Goal: Information Seeking & Learning: Understand process/instructions

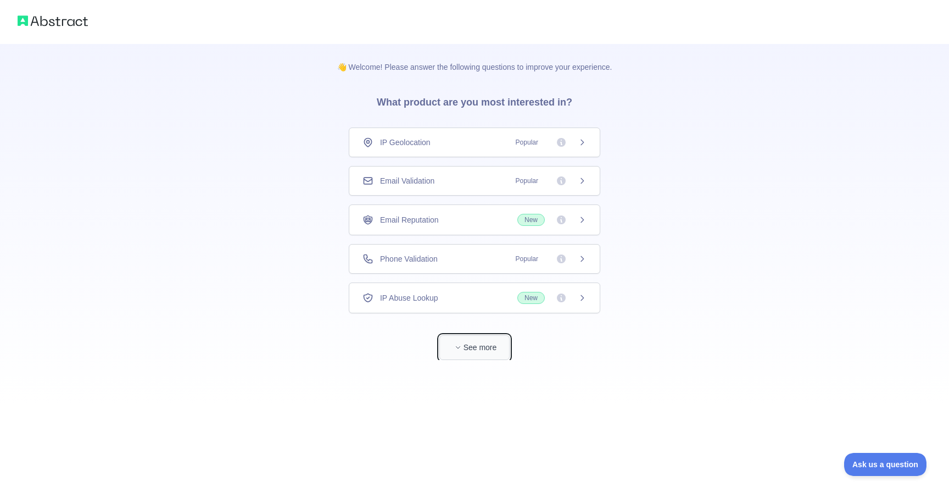
click at [493, 344] on button "See more" at bounding box center [474, 347] width 70 height 25
click at [428, 185] on span "Email Validation" at bounding box center [407, 180] width 54 height 11
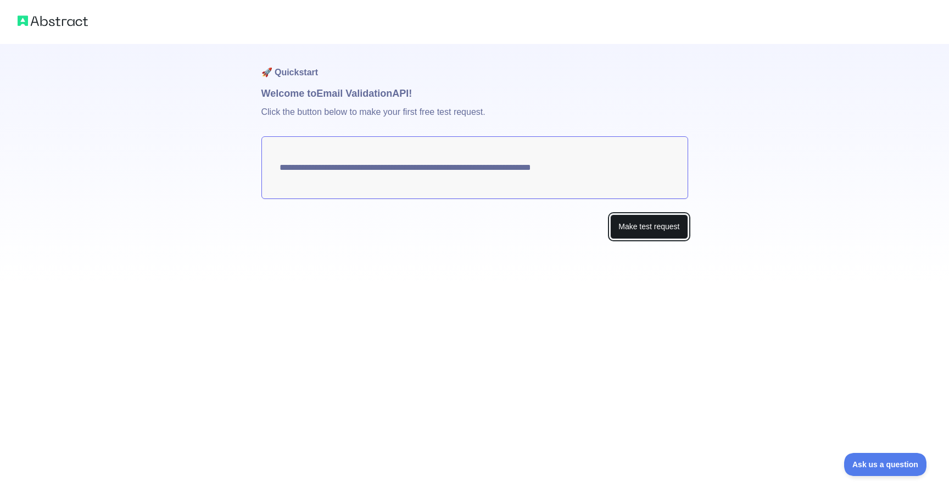
click at [644, 231] on button "Make test request" at bounding box center [648, 226] width 77 height 25
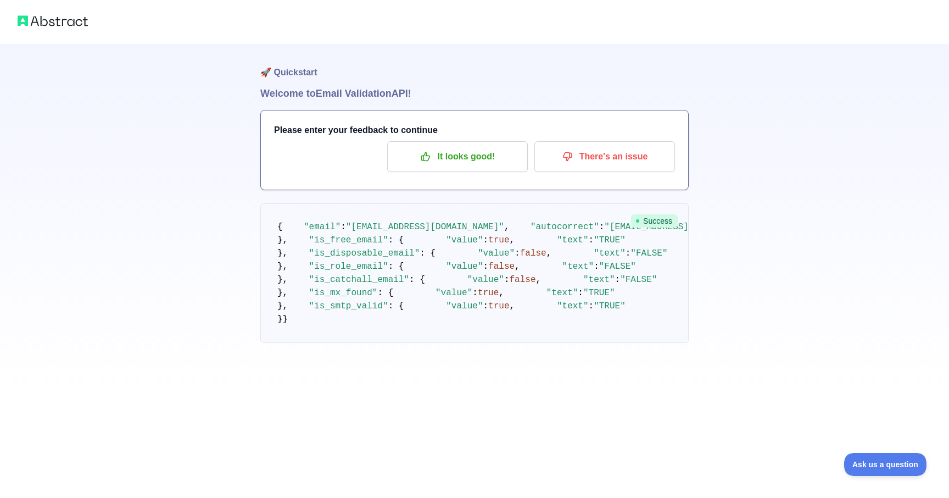
scroll to position [32, 0]
click at [456, 147] on p "It looks good!" at bounding box center [457, 156] width 124 height 19
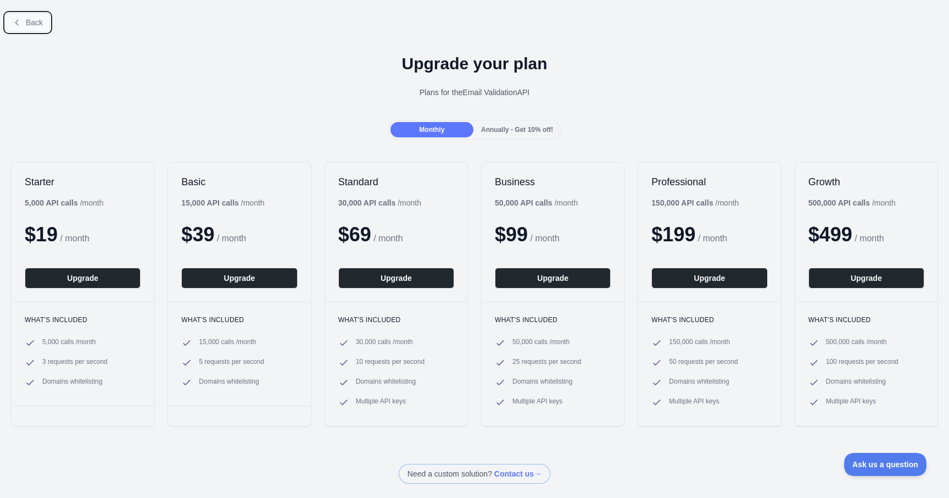
click at [32, 26] on span "Back" at bounding box center [34, 22] width 17 height 9
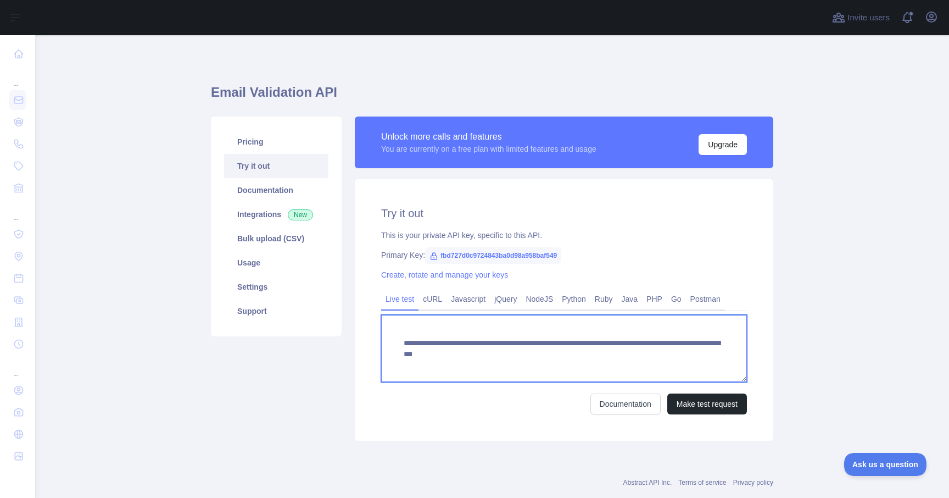
drag, startPoint x: 544, startPoint y: 346, endPoint x: 554, endPoint y: 343, distance: 10.1
click at [554, 343] on textarea "**********" at bounding box center [564, 348] width 366 height 67
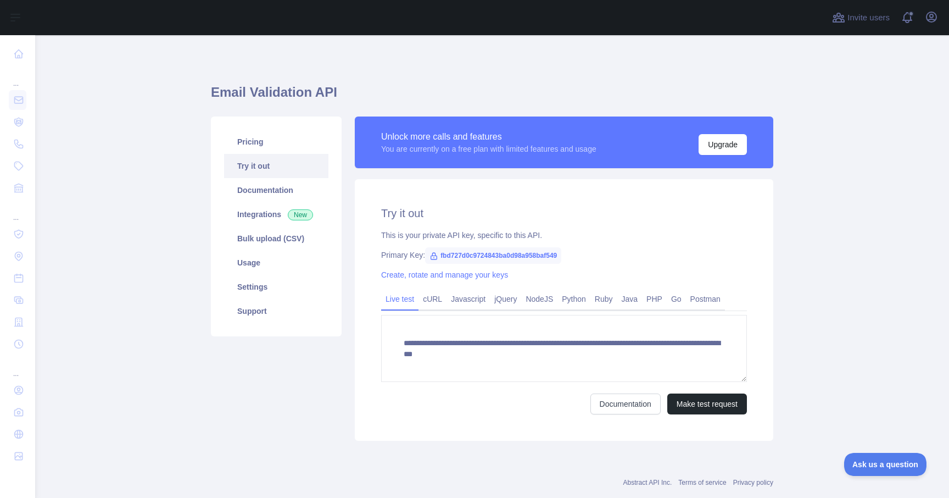
click at [441, 257] on span "fbd727d0c9724843ba0d98a958baf549" at bounding box center [493, 255] width 136 height 16
drag, startPoint x: 441, startPoint y: 257, endPoint x: 579, endPoint y: 255, distance: 138.4
click at [561, 255] on span "fbd727d0c9724843ba0d98a958baf549" at bounding box center [493, 255] width 136 height 16
copy span "fbd727d0c9724843ba0d98a958baf549"
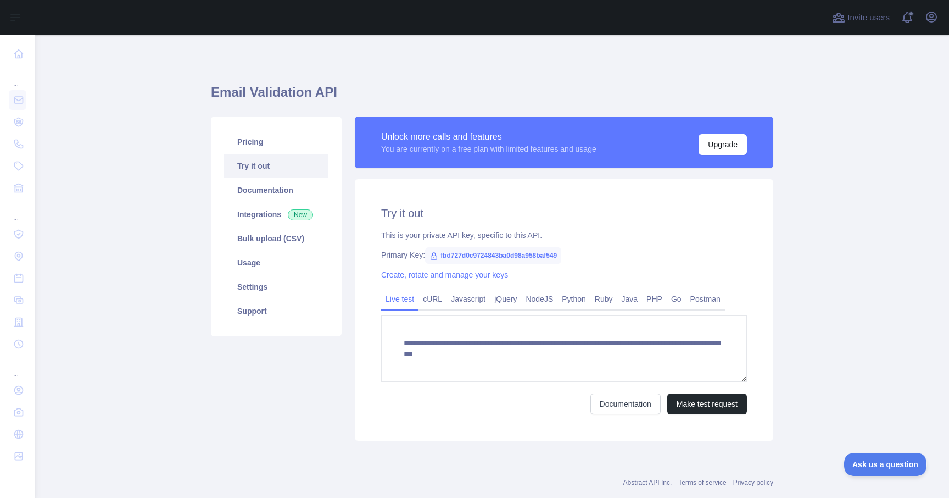
click at [317, 401] on div "Pricing Try it out Documentation Integrations New Bulk upload (CSV) Usage Setti…" at bounding box center [276, 278] width 144 height 324
